Goal: Information Seeking & Learning: Learn about a topic

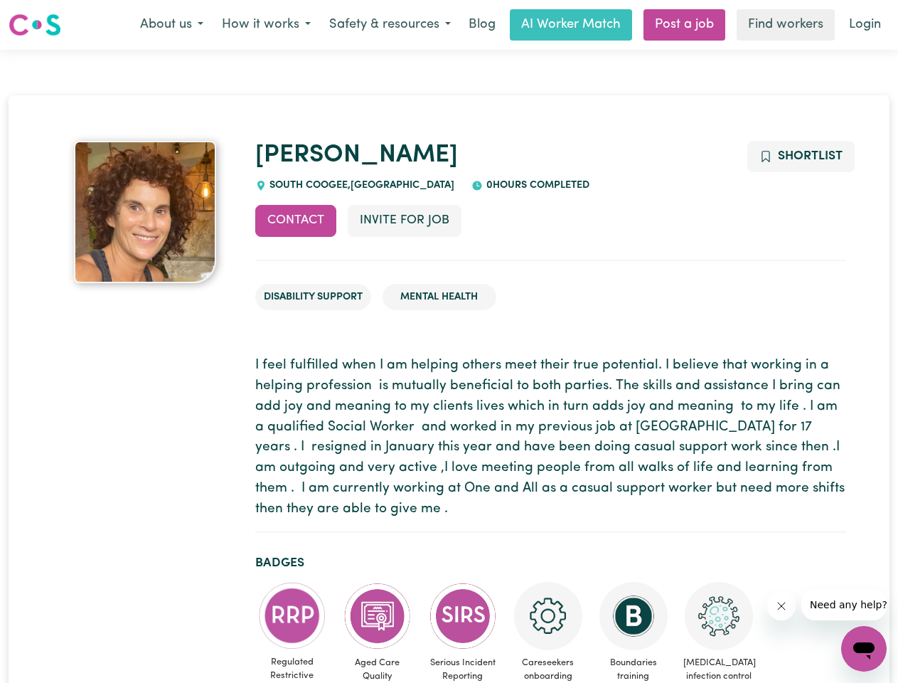
click at [171, 25] on button "About us" at bounding box center [172, 25] width 82 height 30
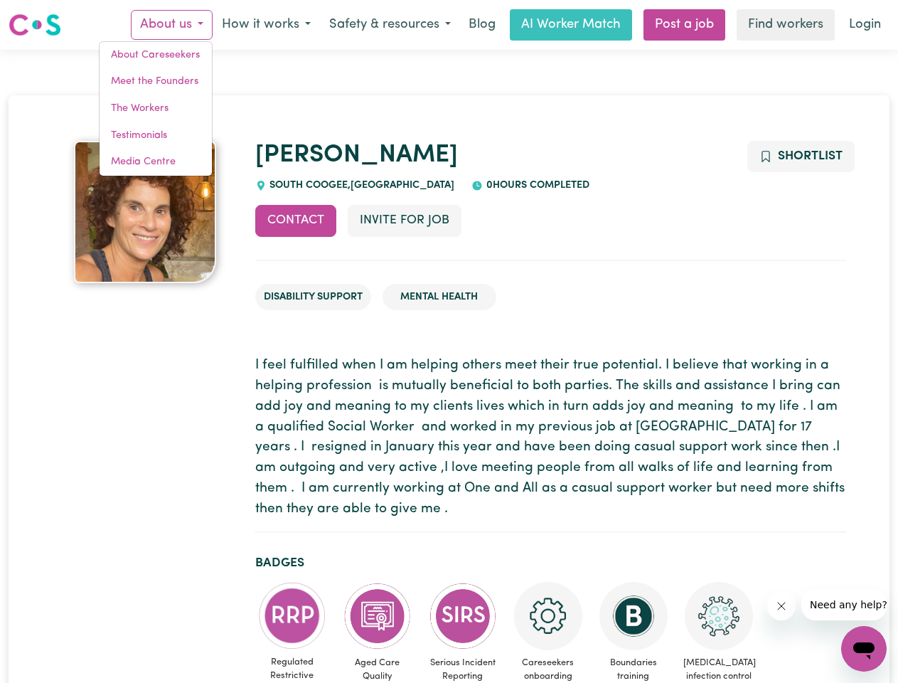
click at [265, 25] on button "How it works" at bounding box center [266, 25] width 107 height 30
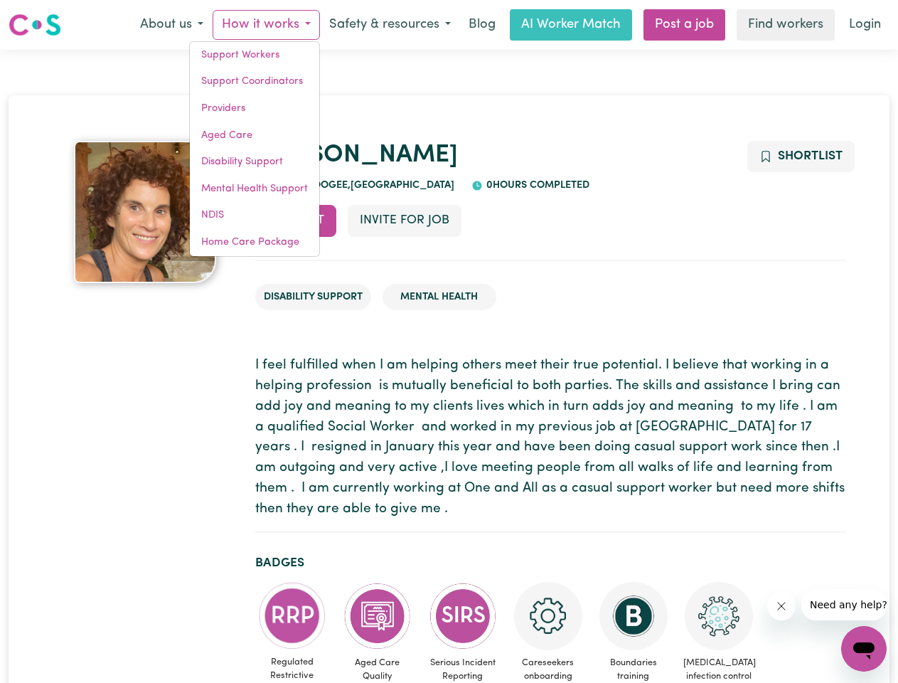
click at [389, 25] on button "Safety & resources" at bounding box center [390, 25] width 140 height 30
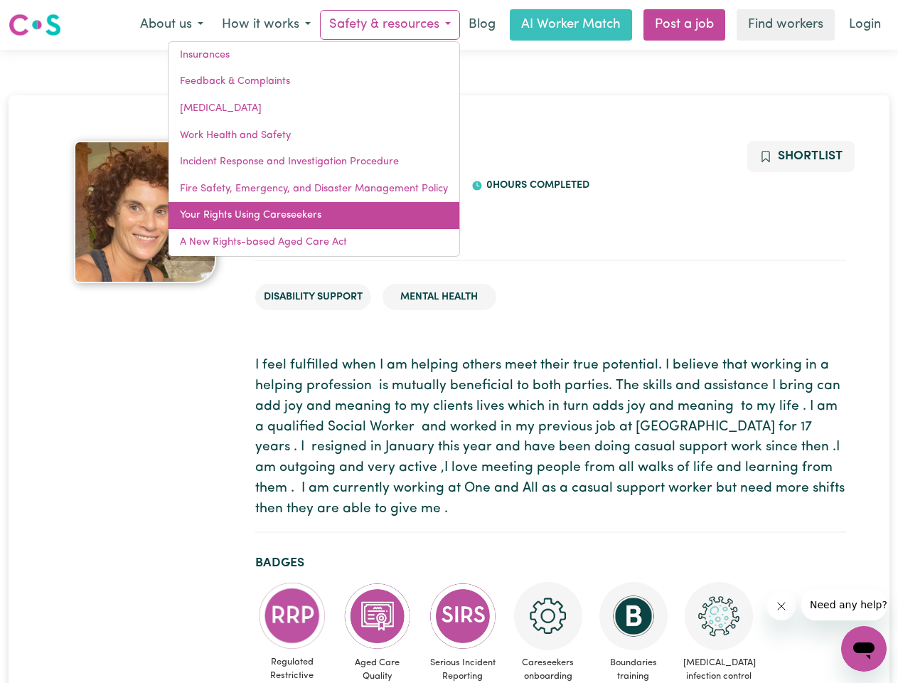
click at [296, 221] on link "Your Rights Using Careseekers" at bounding box center [314, 215] width 291 height 27
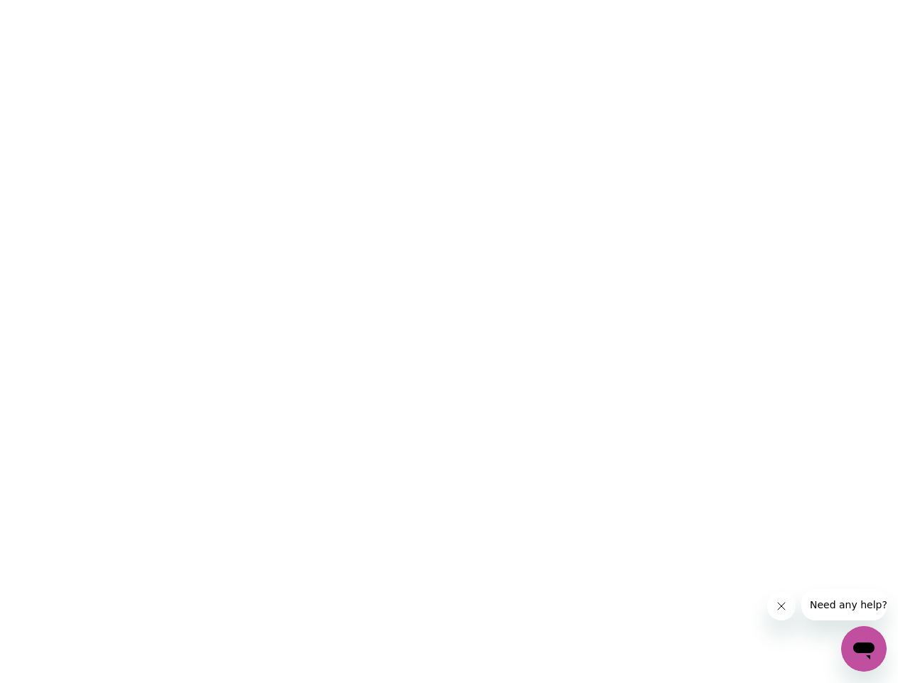
click at [404, 0] on html at bounding box center [449, 0] width 898 height 0
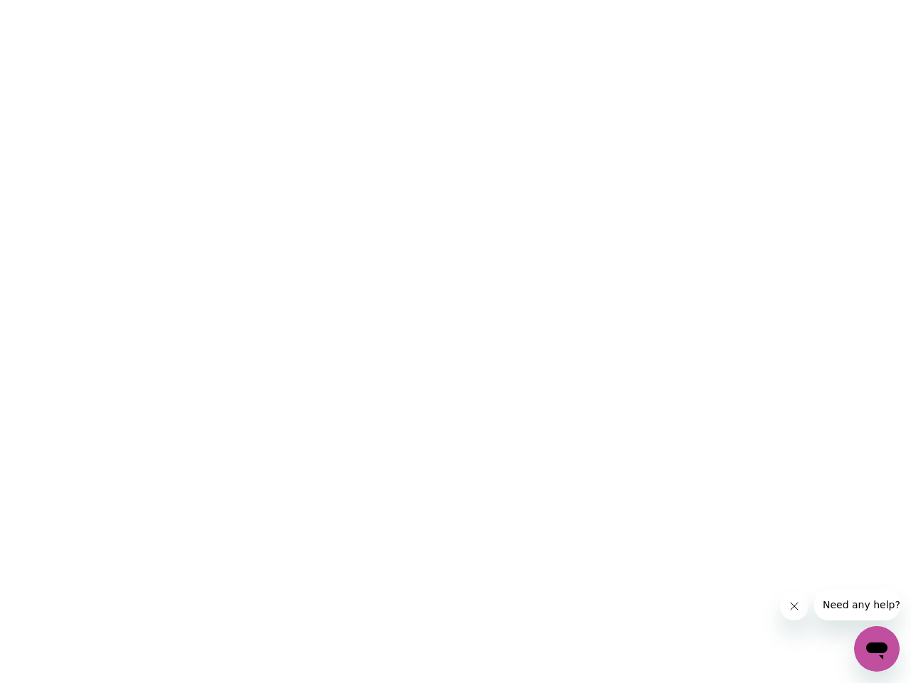
click at [800, 0] on html at bounding box center [455, 0] width 911 height 0
click at [292, 0] on html at bounding box center [455, 0] width 911 height 0
click at [378, 0] on html at bounding box center [455, 0] width 911 height 0
